Goal: Task Accomplishment & Management: Use online tool/utility

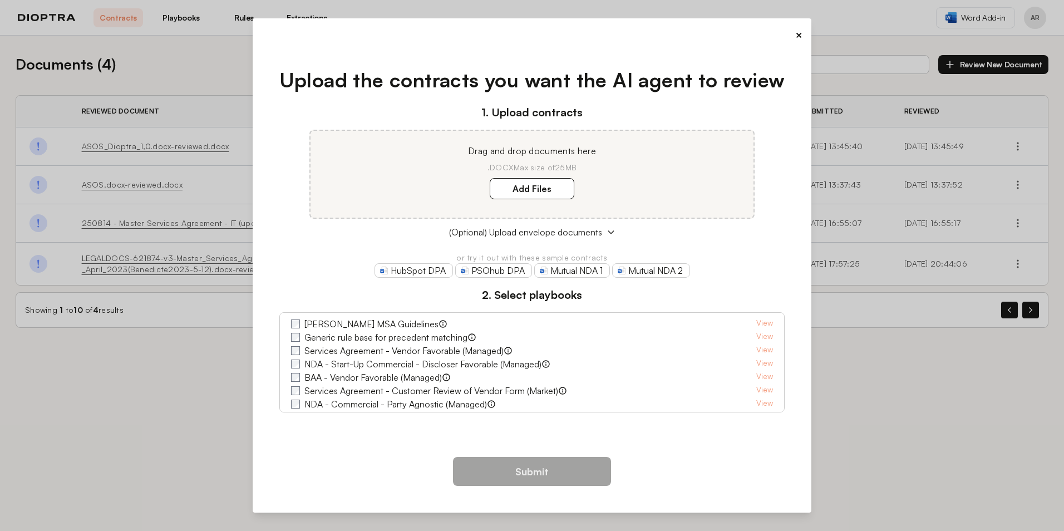
click at [527, 31] on button "×" at bounding box center [798, 35] width 7 height 16
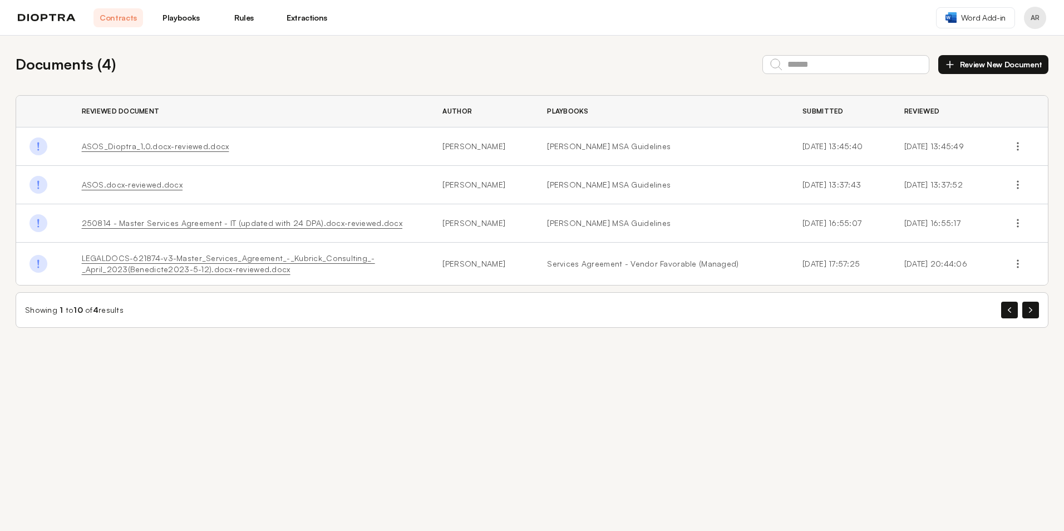
click at [189, 17] on link "Playbooks" at bounding box center [181, 17] width 50 height 19
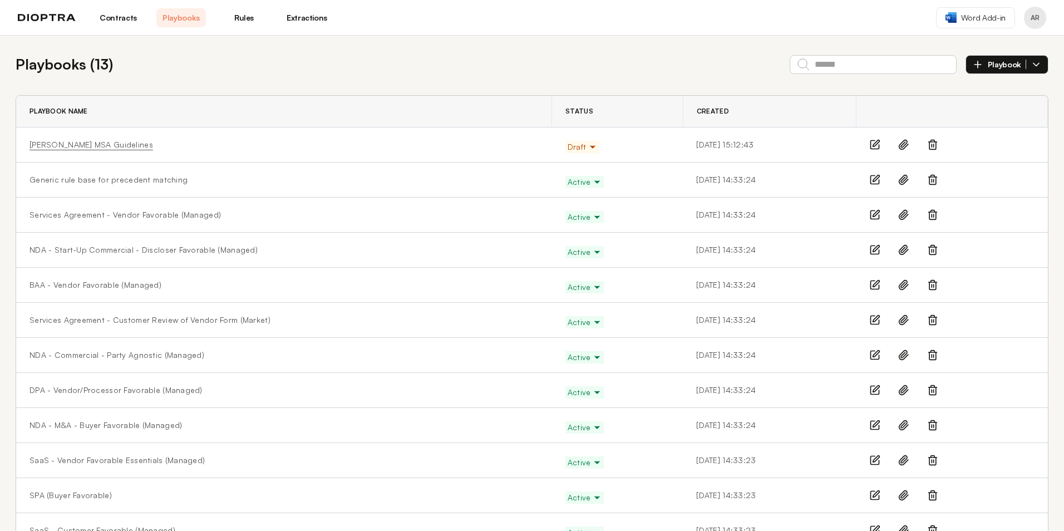
click at [94, 139] on link "[PERSON_NAME] MSA Guidelines" at bounding box center [92, 144] width 124 height 11
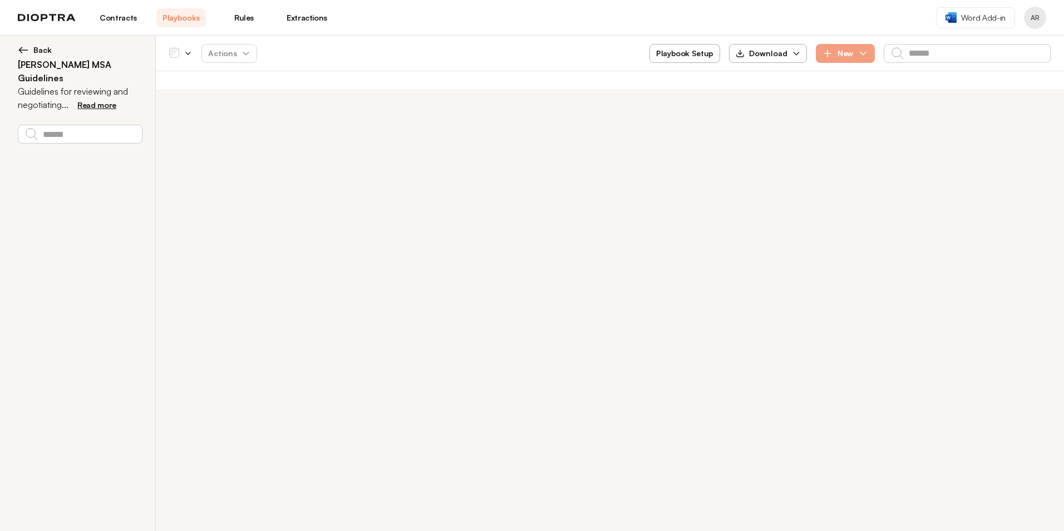
click at [105, 100] on span "Read more" at bounding box center [96, 104] width 39 height 9
click at [300, 156] on div "**********" at bounding box center [532, 283] width 1064 height 495
click at [527, 58] on button "Playbook Setup" at bounding box center [685, 53] width 71 height 19
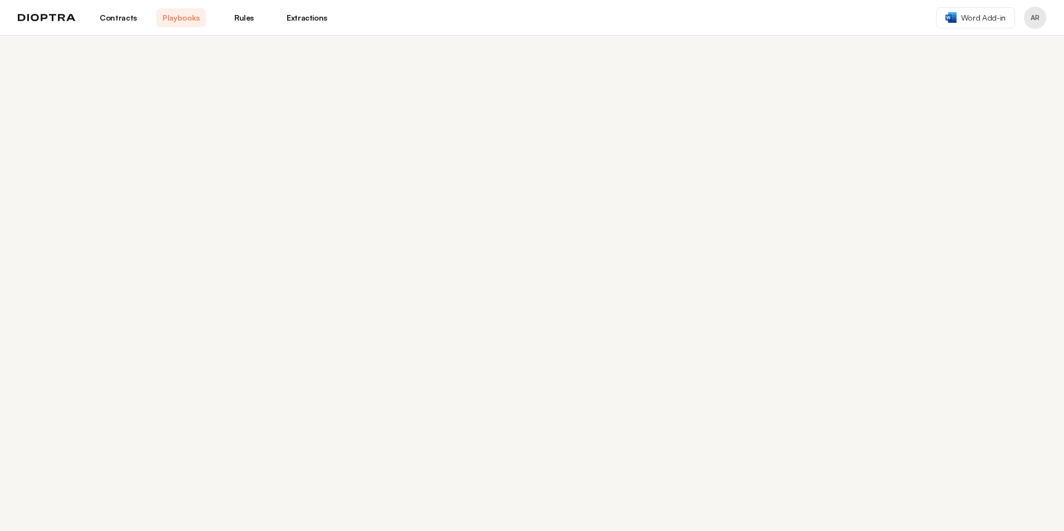
select select "******"
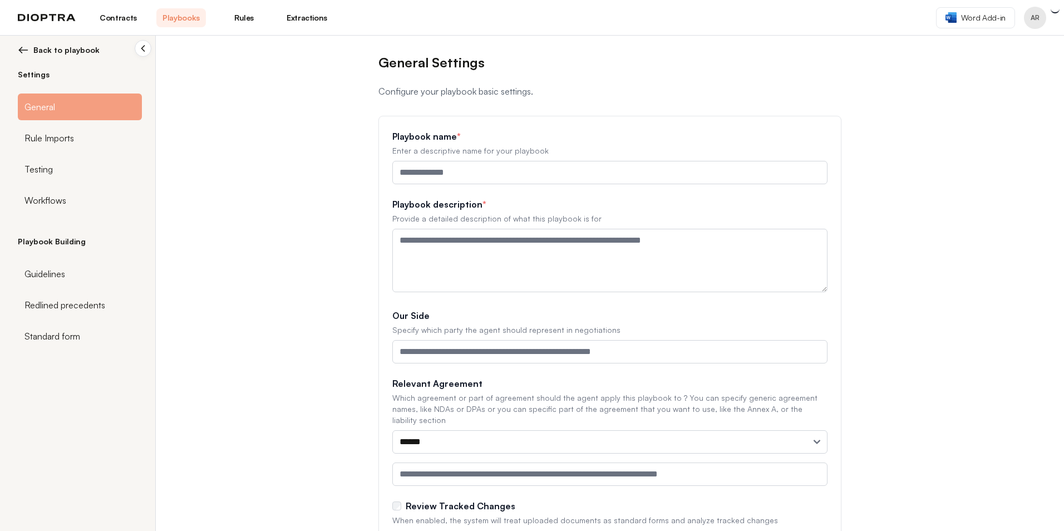
type input "**********"
type textarea "**********"
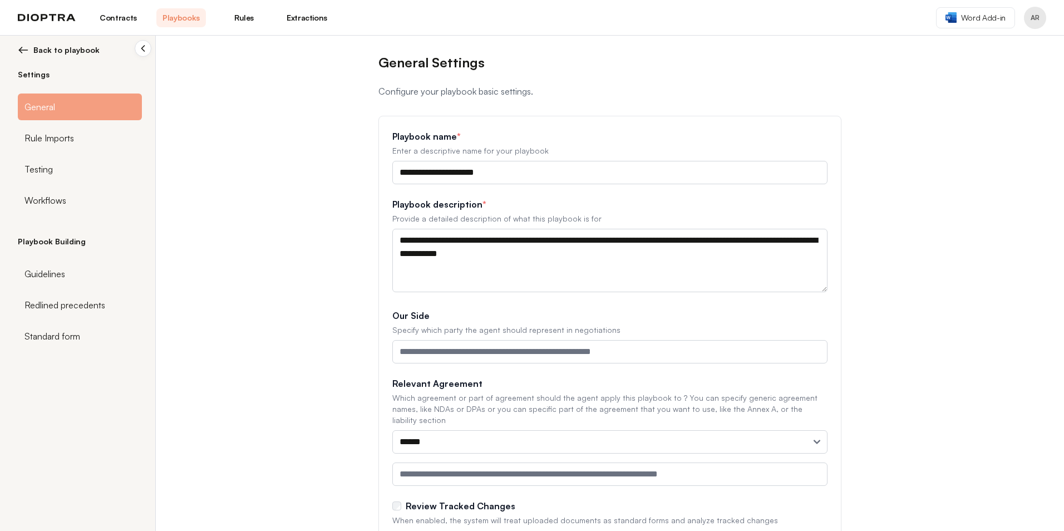
scroll to position [42, 0]
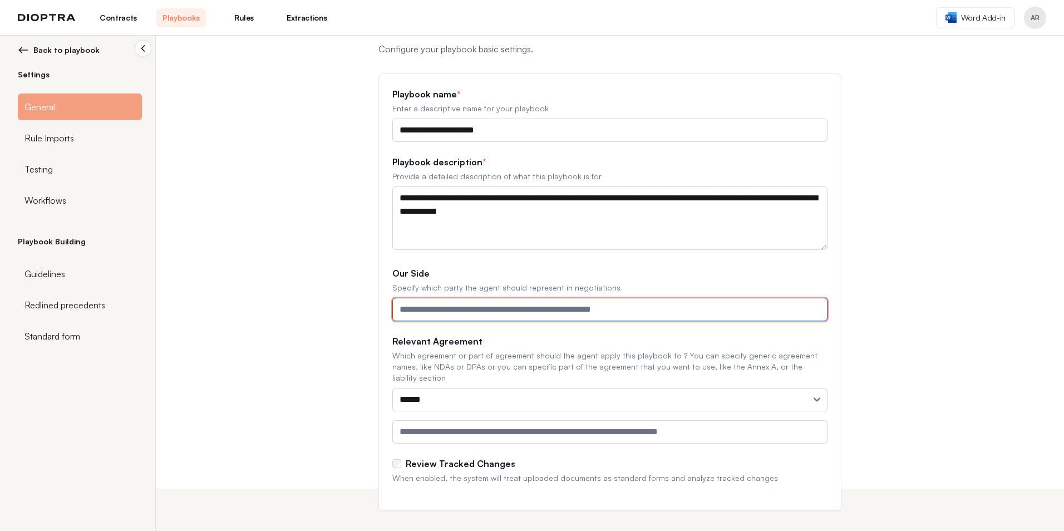
click at [527, 314] on input "Our Side" at bounding box center [609, 309] width 435 height 23
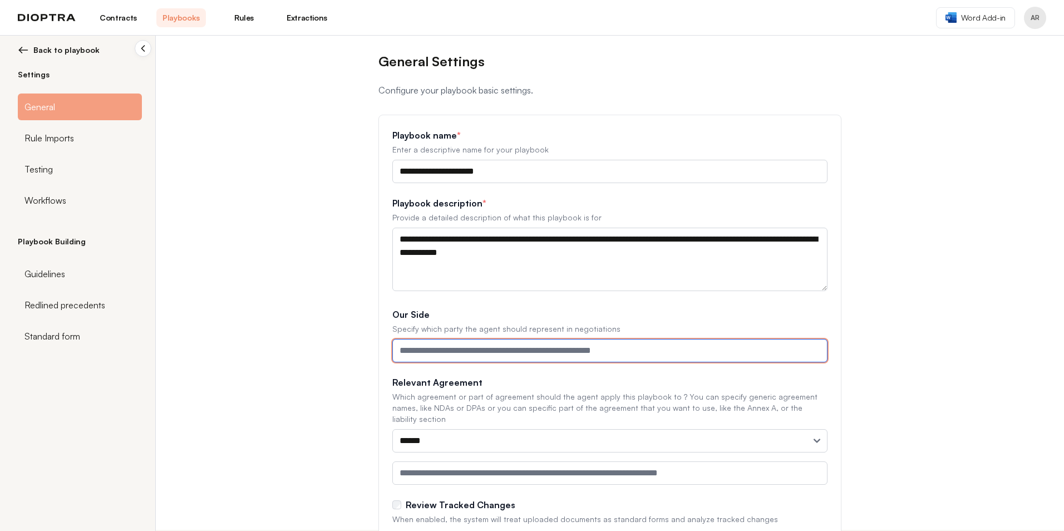
scroll to position [0, 0]
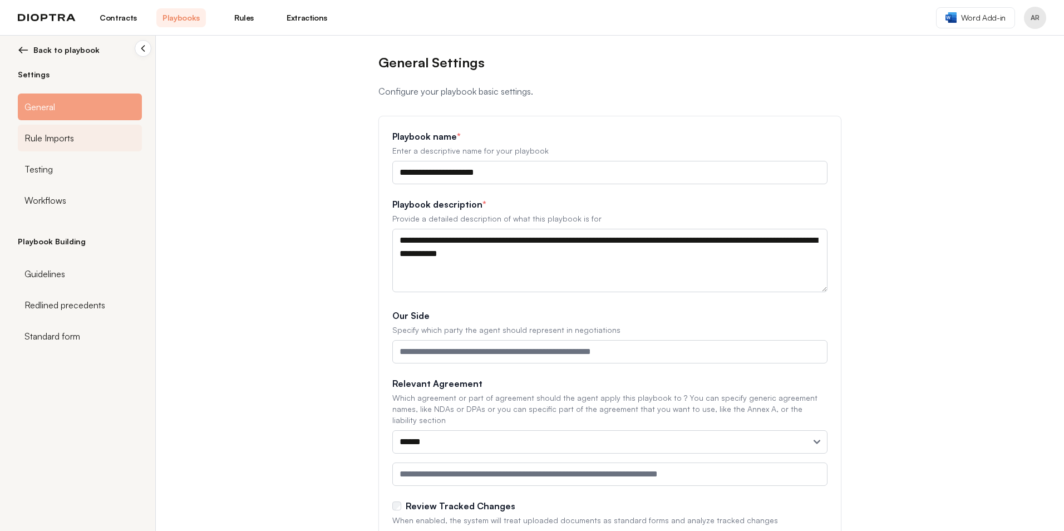
click at [83, 135] on div "Rule Imports" at bounding box center [80, 138] width 124 height 27
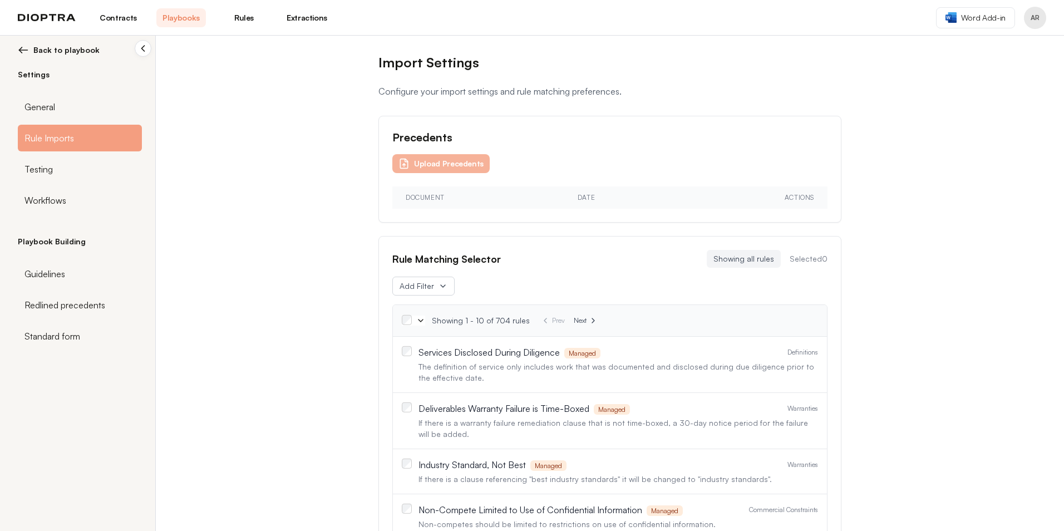
click at [450, 164] on button "Upload Precedents" at bounding box center [440, 163] width 97 height 19
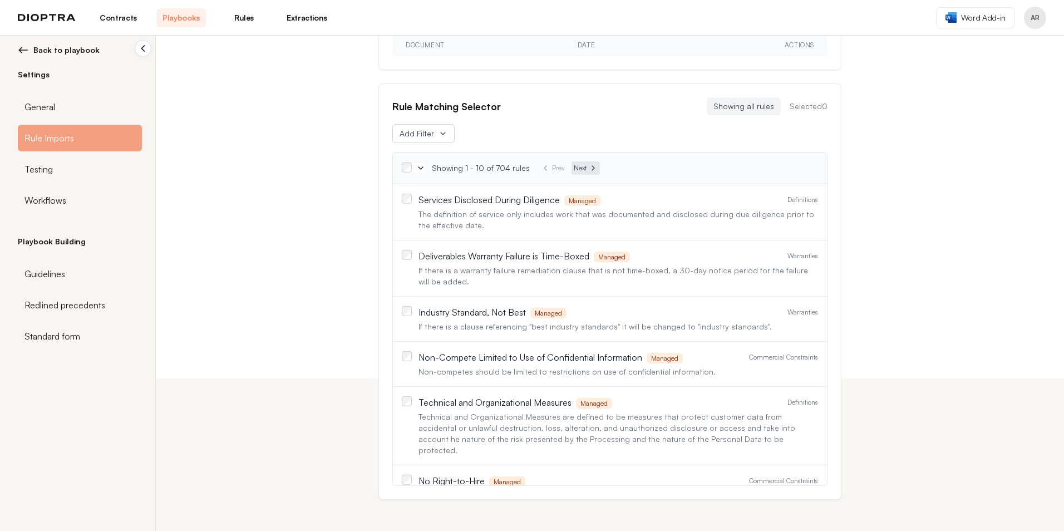
click at [527, 169] on icon at bounding box center [593, 168] width 9 height 9
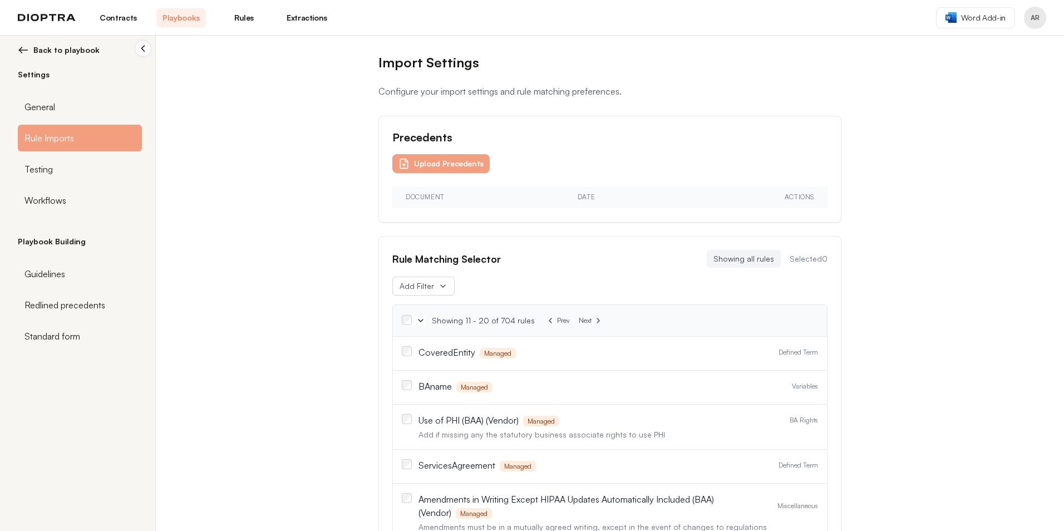
scroll to position [0, 0]
click at [440, 160] on button "Upload Precedents" at bounding box center [440, 163] width 97 height 19
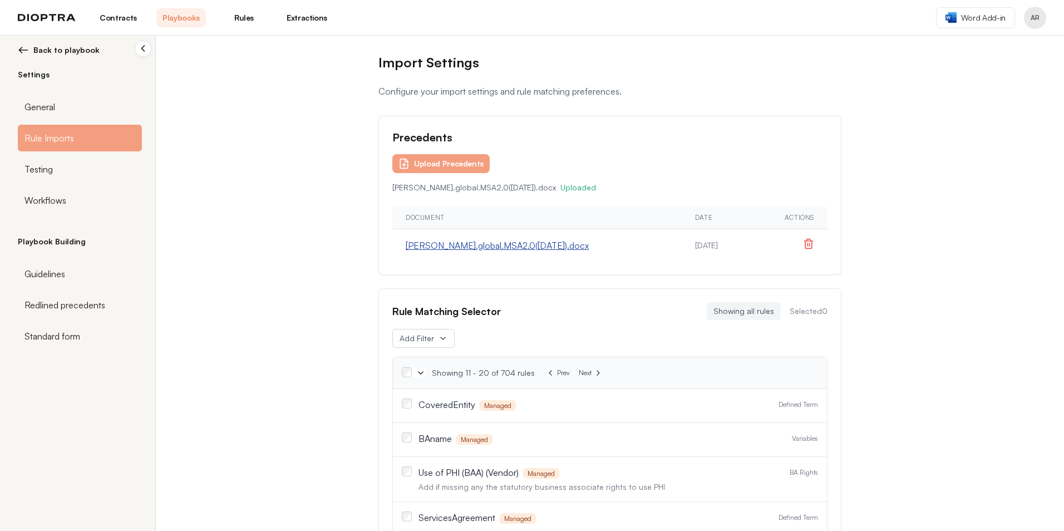
click at [495, 247] on button "[PERSON_NAME].global.MSA2.0([DATE]).docx" at bounding box center [497, 245] width 183 height 13
click at [527, 245] on icon at bounding box center [808, 243] width 11 height 11
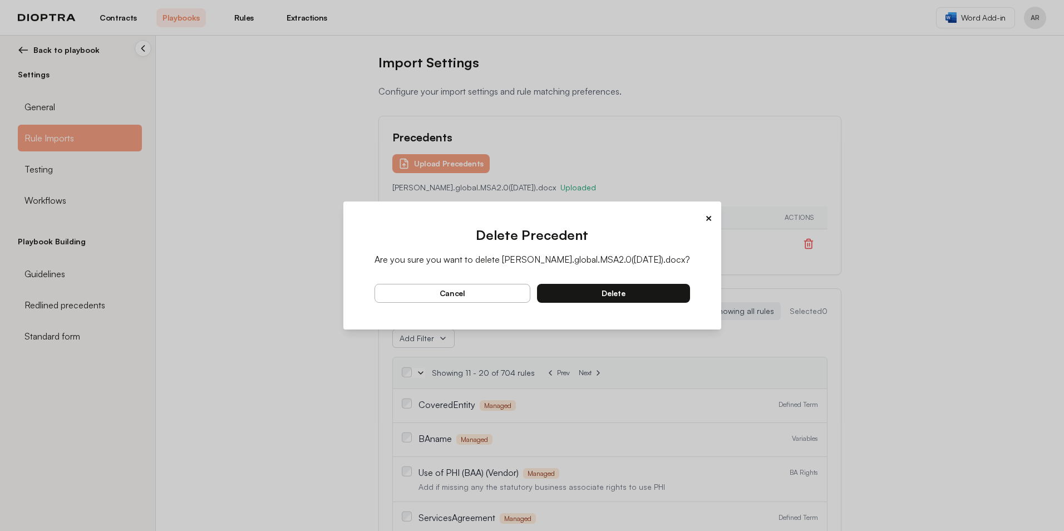
click at [527, 293] on button "delete" at bounding box center [613, 293] width 153 height 19
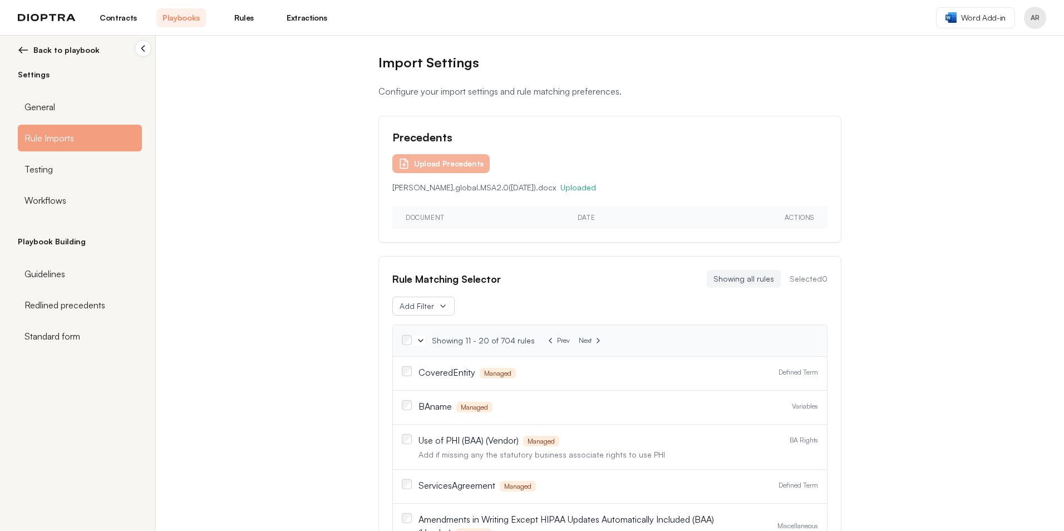
click at [446, 164] on button "Upload Precedents" at bounding box center [440, 163] width 97 height 19
click at [442, 160] on button "Upload Precedents" at bounding box center [440, 163] width 97 height 19
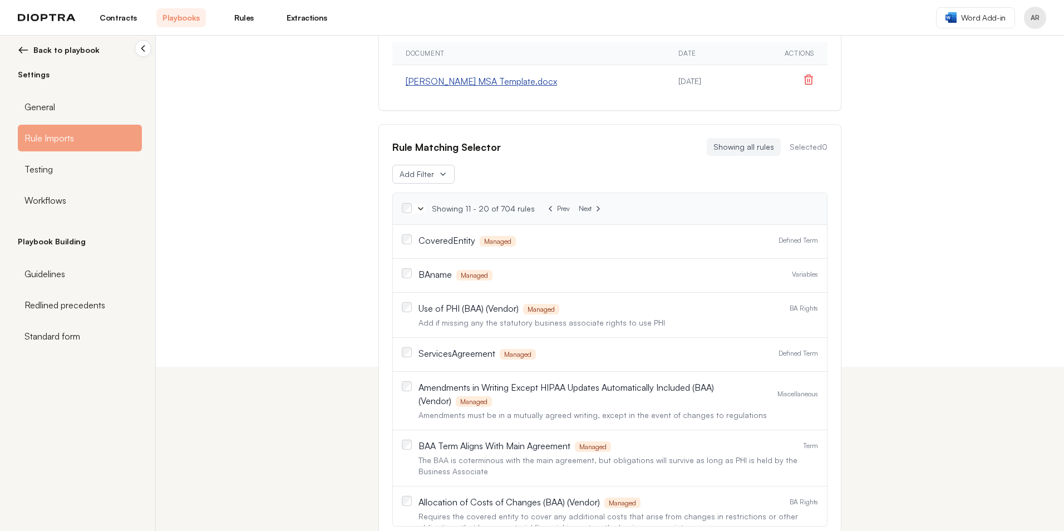
scroll to position [167, 0]
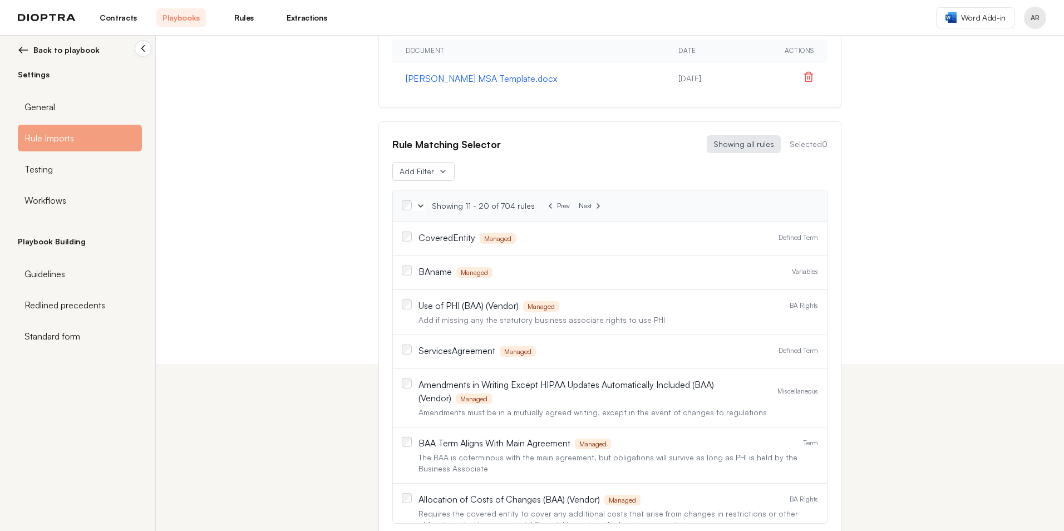
click at [527, 143] on button "Showing all rules" at bounding box center [744, 144] width 74 height 18
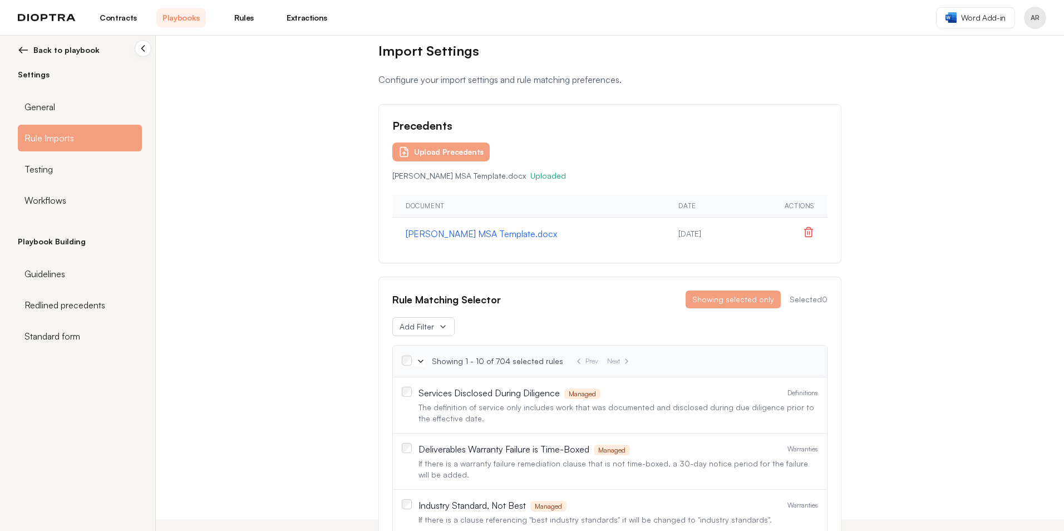
scroll to position [0, 0]
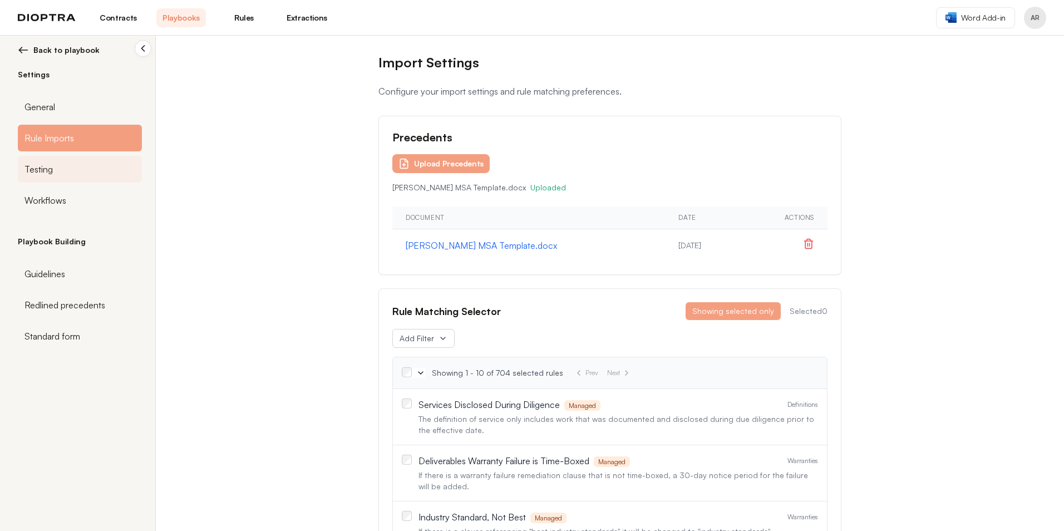
click at [75, 172] on div "Testing" at bounding box center [80, 169] width 124 height 27
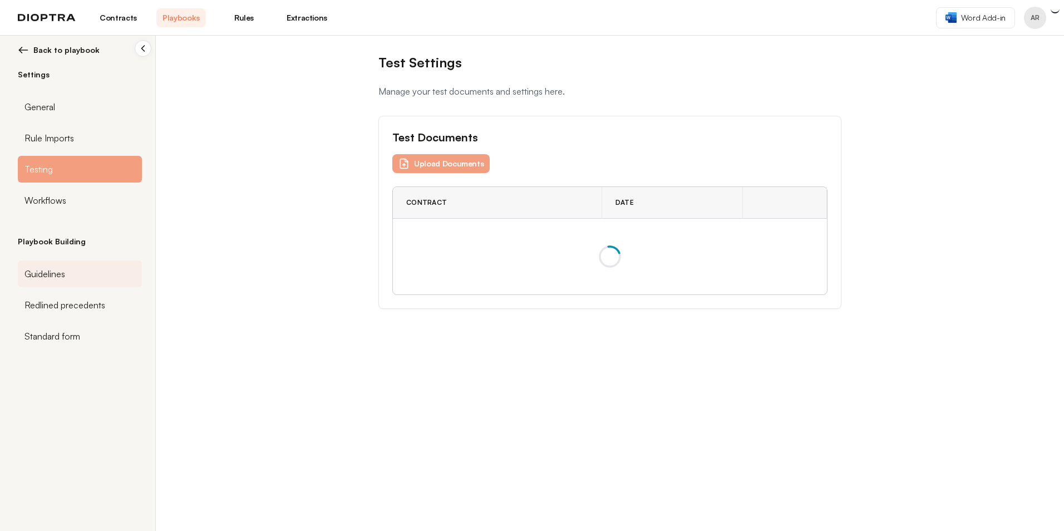
click at [77, 281] on div "Guidelines" at bounding box center [80, 274] width 124 height 27
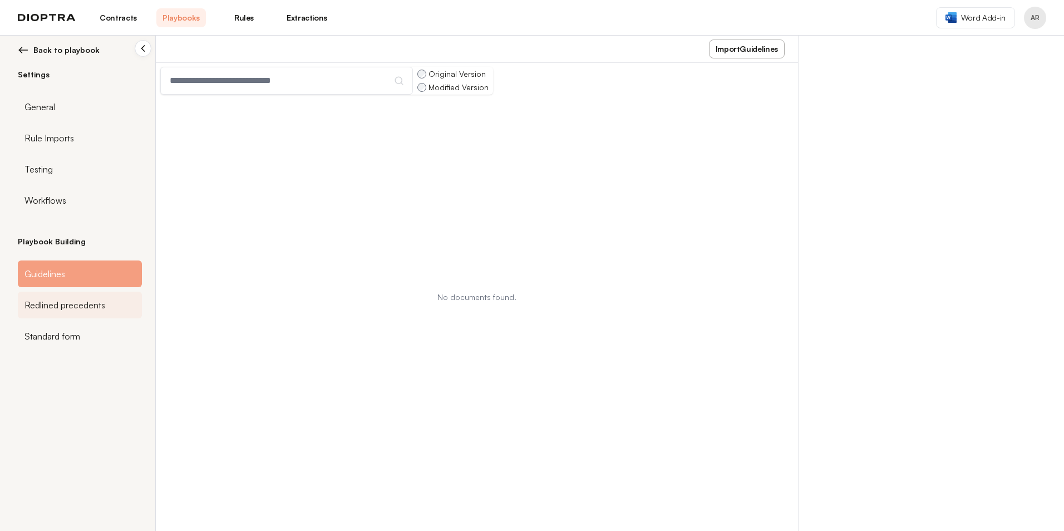
click at [104, 303] on span "Redlined precedents" at bounding box center [64, 304] width 81 height 13
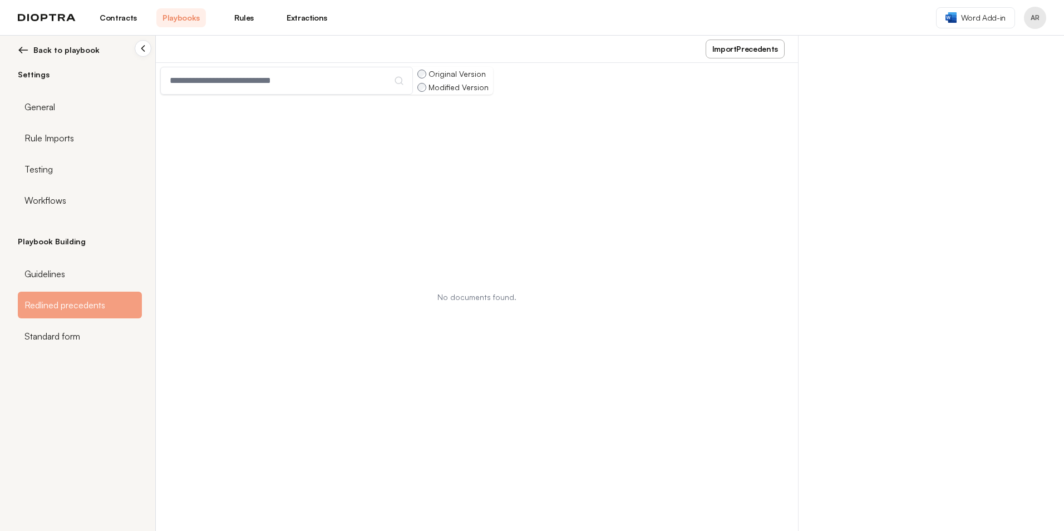
click at [527, 57] on button "Import Precedents" at bounding box center [745, 49] width 79 height 19
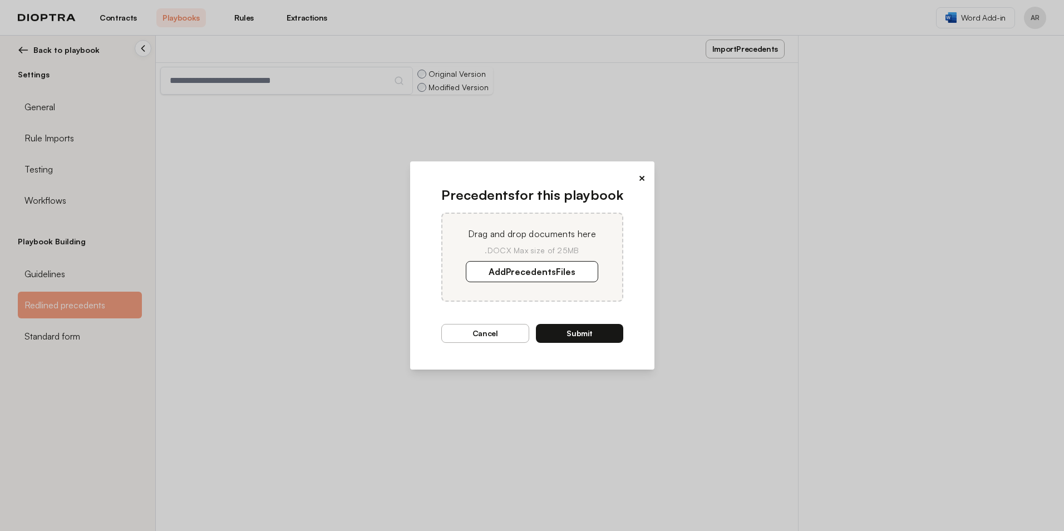
click at [73, 314] on div "× Precedents for this playbook Drag and drop documents here .DOCX Max size of 2…" at bounding box center [532, 265] width 1064 height 531
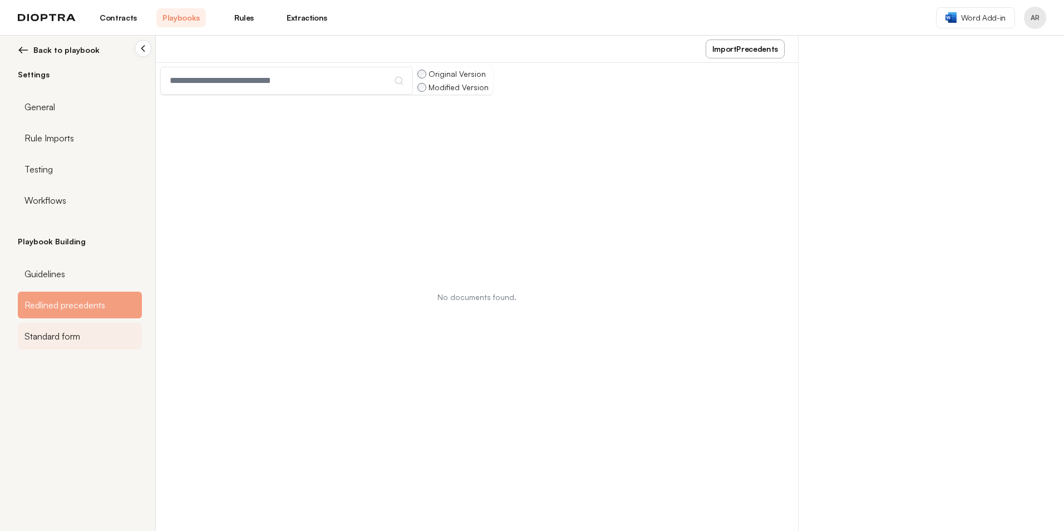
click at [85, 314] on div "Standard form" at bounding box center [80, 336] width 124 height 27
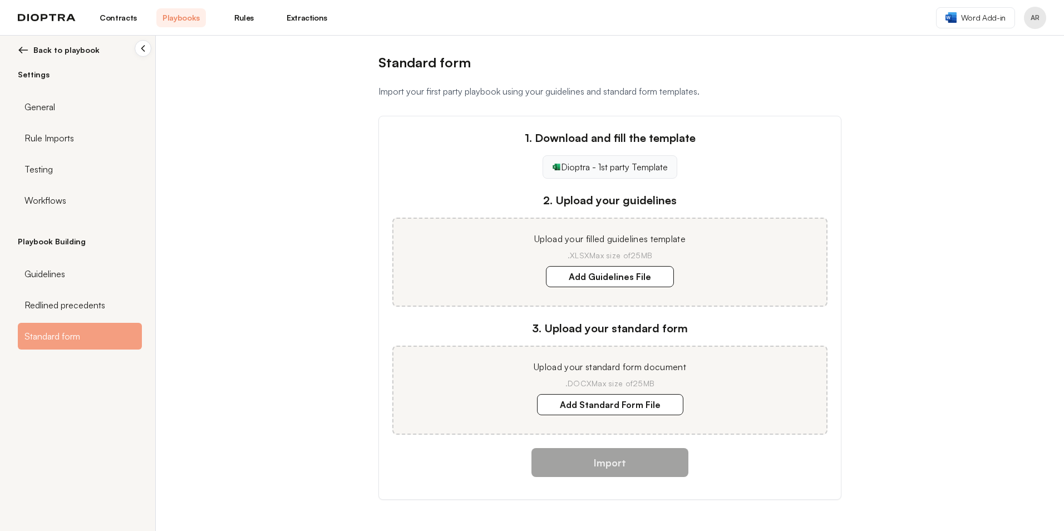
click at [527, 171] on link "Dioptra - 1st party Template" at bounding box center [610, 166] width 135 height 23
click at [527, 314] on label "Add Standard Form File" at bounding box center [610, 404] width 146 height 21
click at [0, 0] on document "Add Standard Form File" at bounding box center [0, 0] width 0 height 0
